Goal: Download file/media

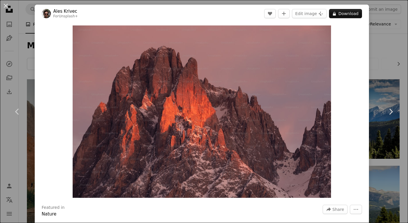
scroll to position [2165, 0]
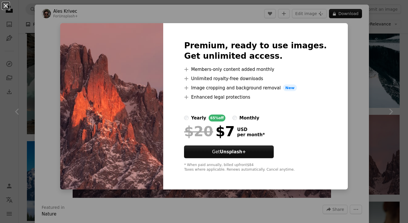
click at [5, 5] on button "An X shape" at bounding box center [5, 5] width 7 height 7
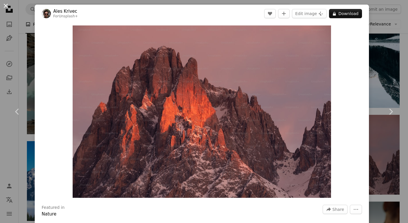
click at [8, 6] on button "An X shape" at bounding box center [5, 5] width 7 height 7
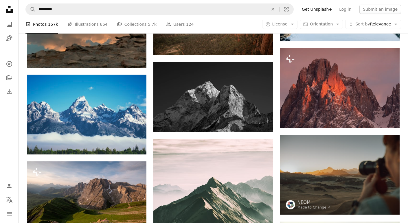
scroll to position [2238, 0]
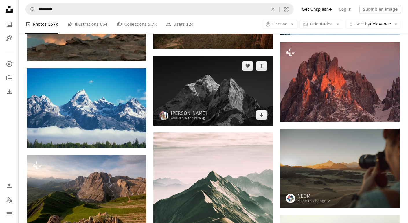
click at [196, 94] on img at bounding box center [213, 91] width 120 height 70
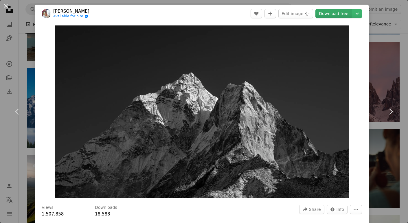
click at [338, 14] on link "Download free" at bounding box center [334, 13] width 36 height 9
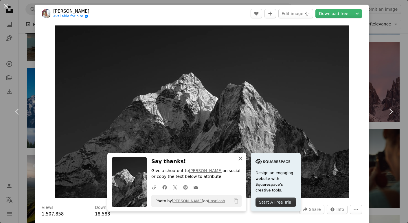
click at [244, 159] on icon "An X shape" at bounding box center [240, 158] width 7 height 7
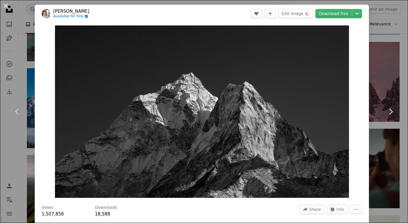
click at [3, 7] on button "An X shape" at bounding box center [5, 5] width 7 height 7
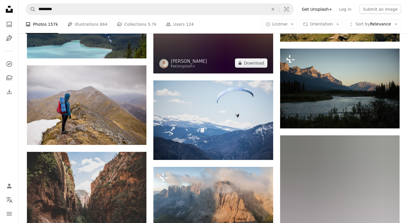
scroll to position [10367, 0]
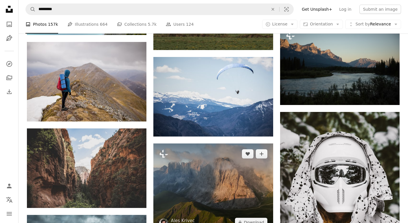
click at [211, 176] on img at bounding box center [213, 188] width 120 height 89
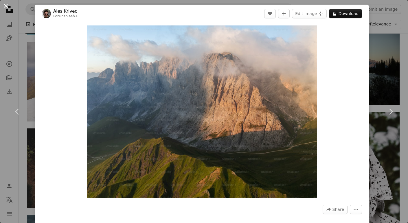
click at [8, 6] on button "An X shape" at bounding box center [5, 5] width 7 height 7
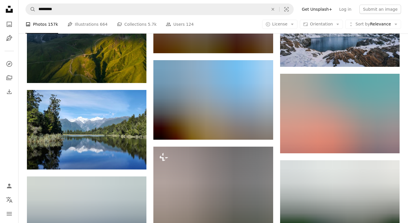
scroll to position [15207, 0]
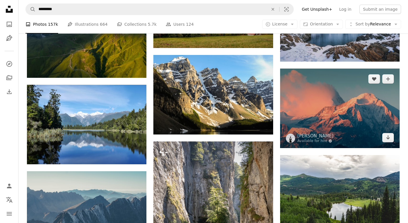
click at [318, 115] on img at bounding box center [340, 109] width 120 height 80
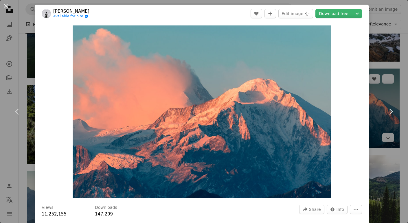
click at [323, 96] on img "Zoom in on this image" at bounding box center [202, 111] width 259 height 173
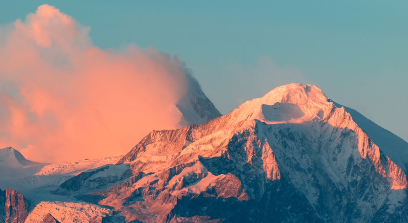
scroll to position [25, 0]
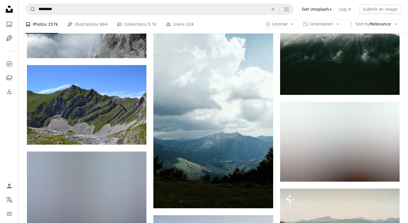
scroll to position [34882, 0]
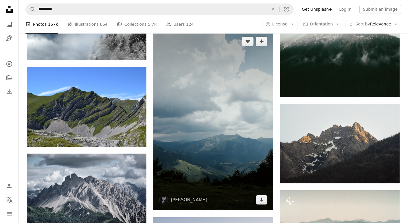
click at [187, 89] on img at bounding box center [213, 121] width 120 height 180
click at [205, 78] on img at bounding box center [213, 121] width 120 height 180
click at [213, 134] on img at bounding box center [213, 121] width 120 height 180
